Goal: Task Accomplishment & Management: Manage account settings

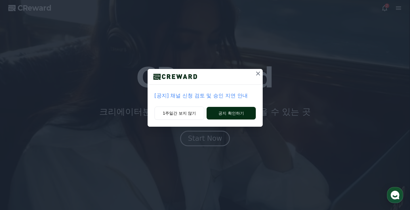
click at [209, 115] on button "공지 확인하기" at bounding box center [231, 113] width 49 height 13
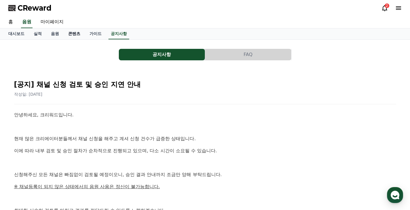
click at [77, 33] on link "콘텐츠" at bounding box center [74, 33] width 21 height 11
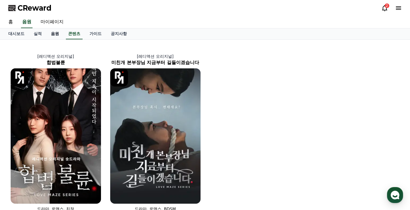
click at [58, 32] on link "음원" at bounding box center [54, 33] width 17 height 11
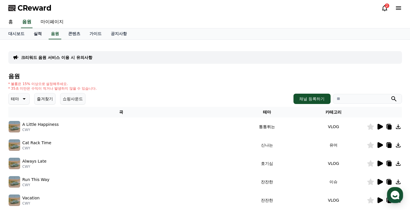
click at [41, 33] on link "실적" at bounding box center [37, 33] width 17 height 11
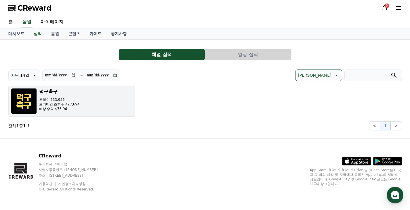
click at [87, 106] on button "덕구축구 조회수 533,935 프리미엄 조회수 427,694 예상 수익 $75.96" at bounding box center [71, 101] width 127 height 31
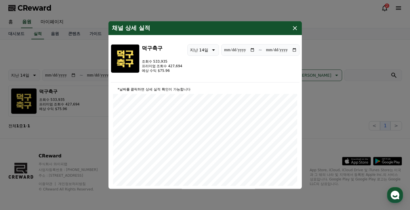
click at [297, 28] on icon "modal" at bounding box center [294, 27] width 7 height 7
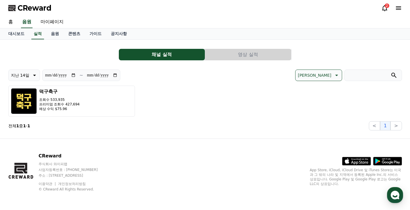
click at [388, 10] on icon at bounding box center [384, 8] width 7 height 7
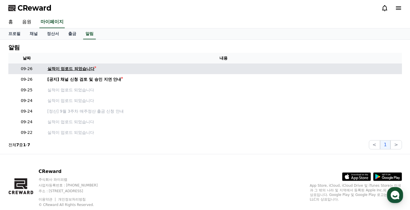
click at [66, 68] on div "실적이 업로드 되었습니다" at bounding box center [70, 69] width 47 height 6
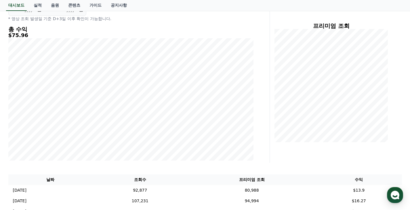
scroll to position [38, 0]
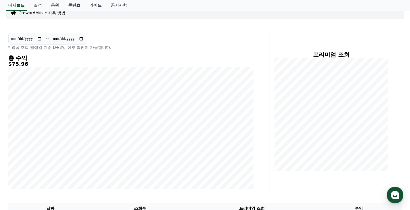
click at [21, 68] on div "총 수익 $75.96" at bounding box center [130, 122] width 245 height 135
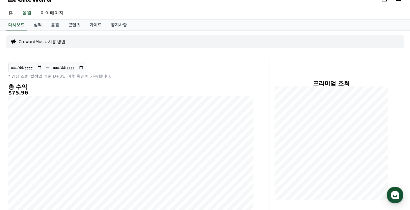
scroll to position [0, 0]
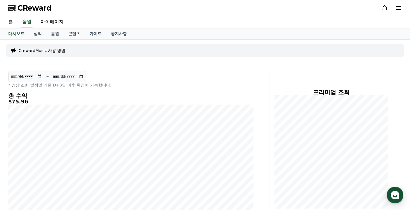
click at [401, 9] on icon at bounding box center [398, 8] width 7 height 7
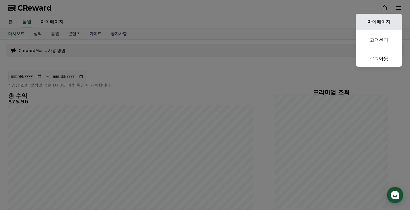
click at [385, 24] on link "마이페이지" at bounding box center [379, 22] width 46 height 16
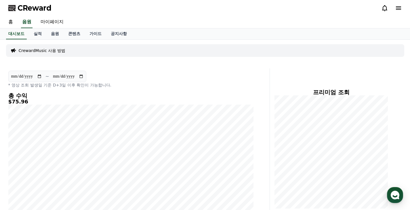
select select "**********"
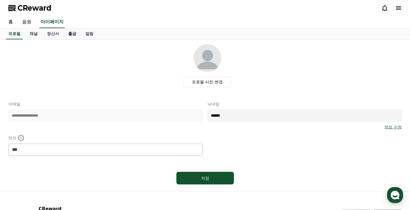
click at [67, 32] on link "출금" at bounding box center [72, 33] width 17 height 11
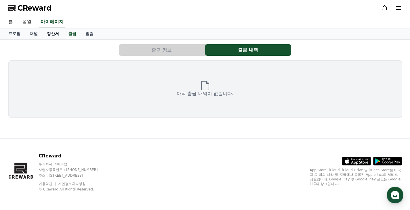
click at [58, 33] on link "정산서" at bounding box center [52, 33] width 21 height 11
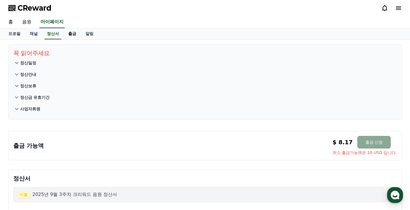
click at [67, 33] on link "출금" at bounding box center [72, 33] width 17 height 11
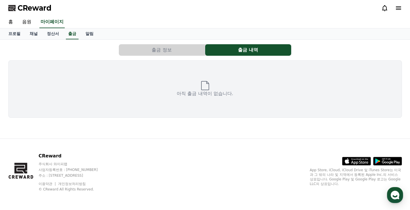
click at [175, 46] on button "출금 정보" at bounding box center [162, 50] width 86 height 12
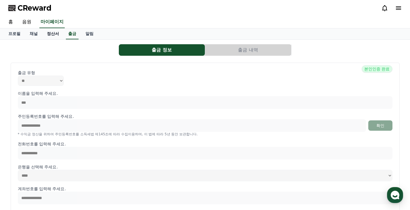
click at [48, 34] on link "정산서" at bounding box center [52, 33] width 21 height 11
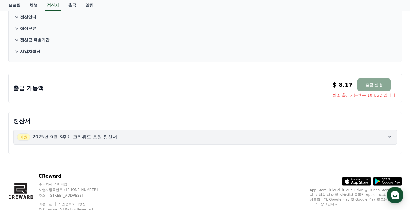
scroll to position [78, 0]
